Goal: Find specific page/section: Find specific page/section

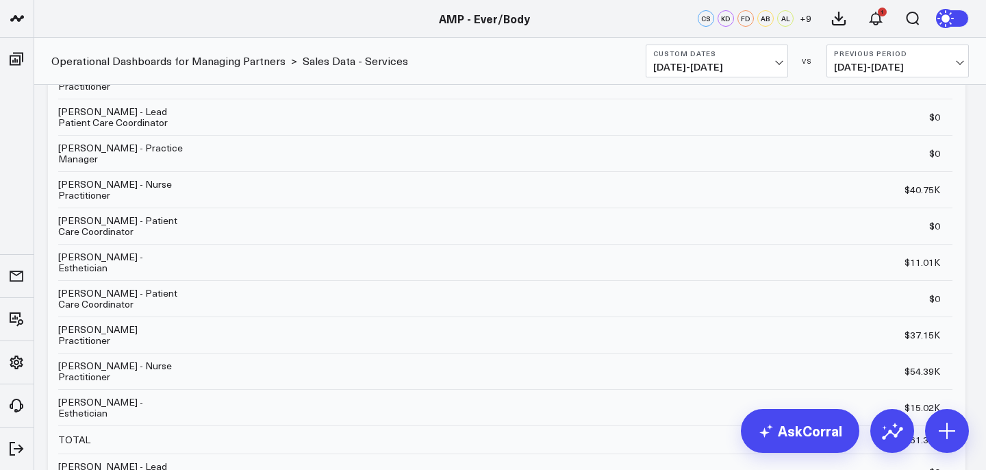
scroll to position [103, 0]
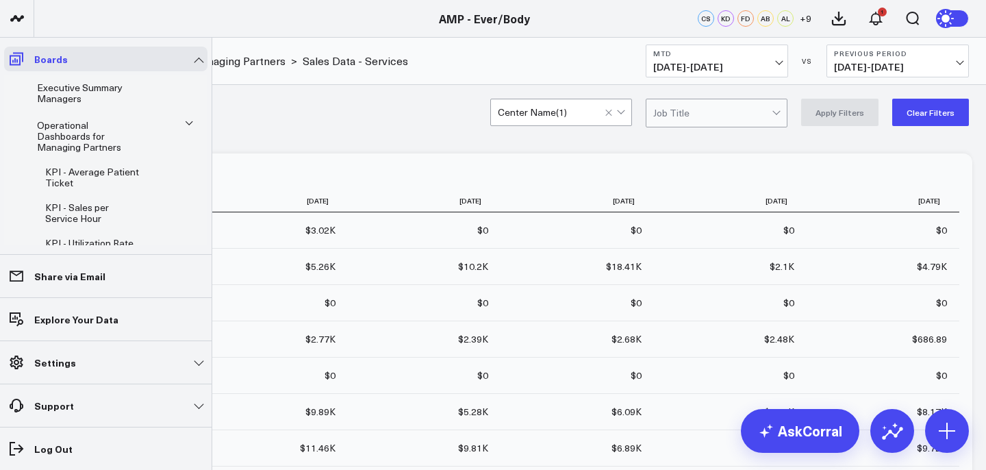
click at [16, 64] on icon at bounding box center [17, 59] width 14 height 13
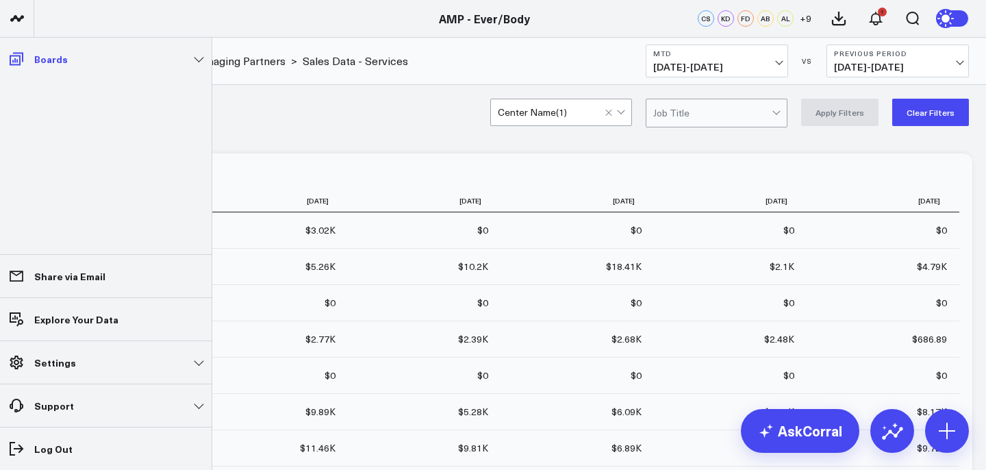
click at [14, 62] on icon at bounding box center [17, 59] width 14 height 13
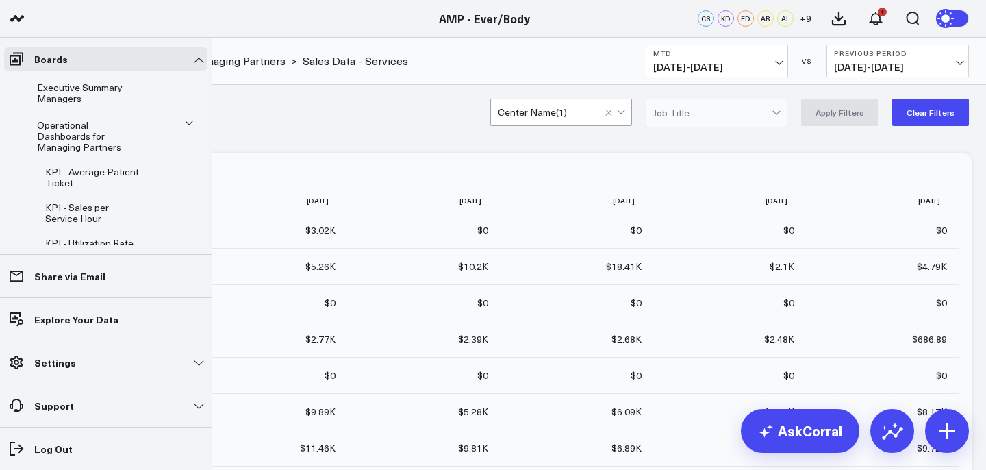
click at [76, 87] on span "Executive Summary Managers" at bounding box center [80, 93] width 86 height 24
